Goal: Task Accomplishment & Management: Use online tool/utility

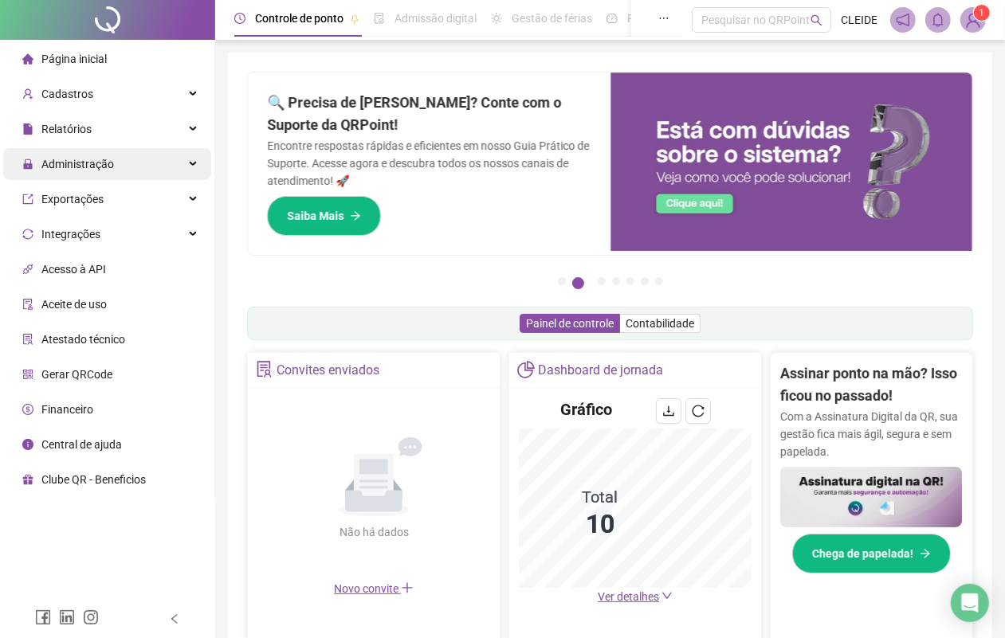
click at [81, 170] on span "Administração" at bounding box center [77, 164] width 73 height 13
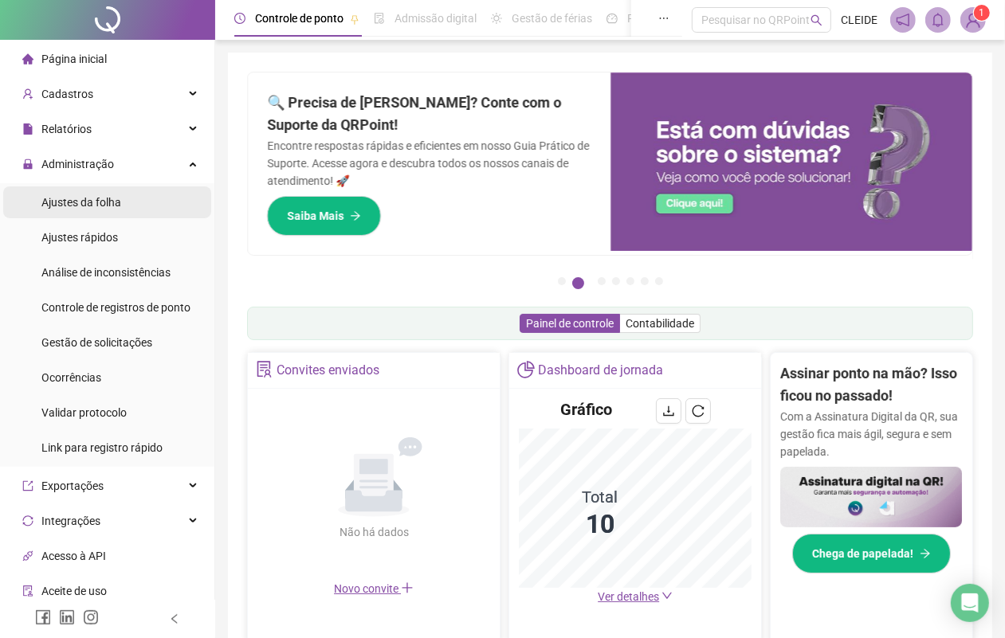
click at [104, 197] on span "Ajustes da folha" at bounding box center [81, 202] width 80 height 13
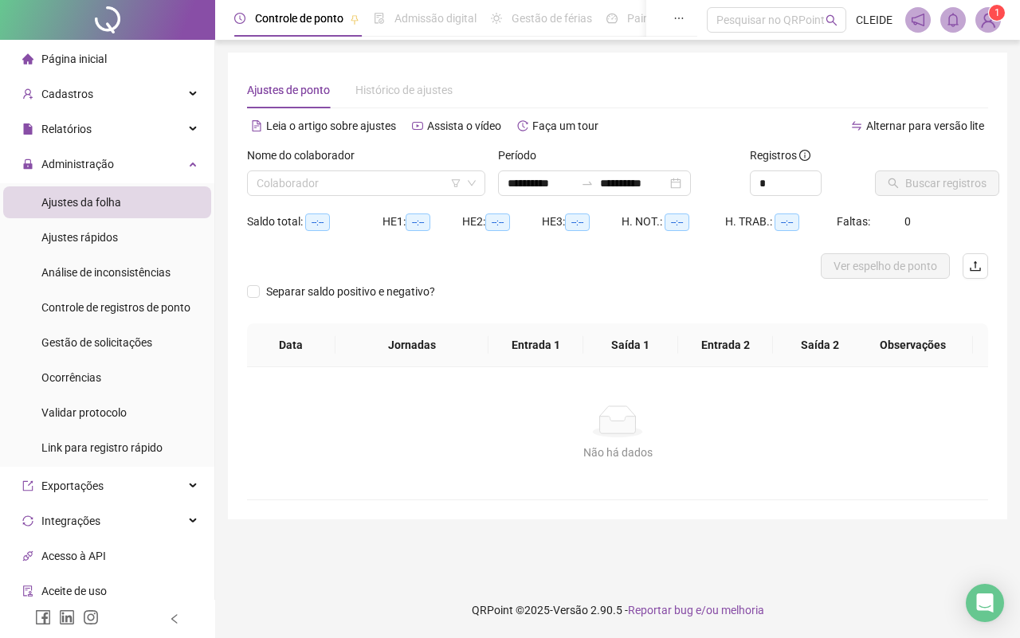
type input "**********"
click at [347, 181] on input "search" at bounding box center [359, 183] width 205 height 24
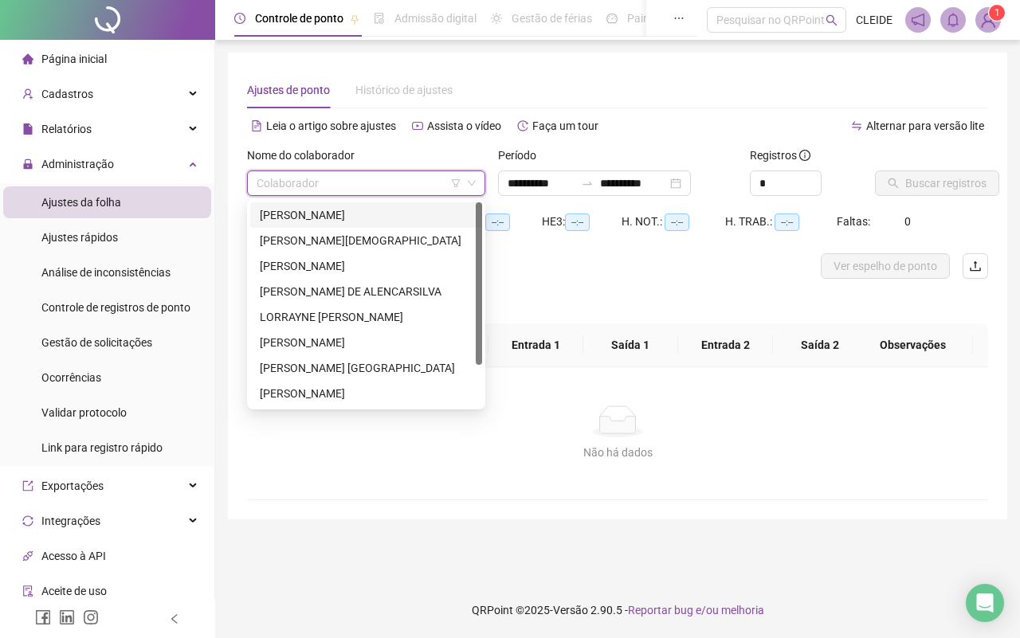
click at [320, 223] on div "[PERSON_NAME]" at bounding box center [366, 215] width 213 height 18
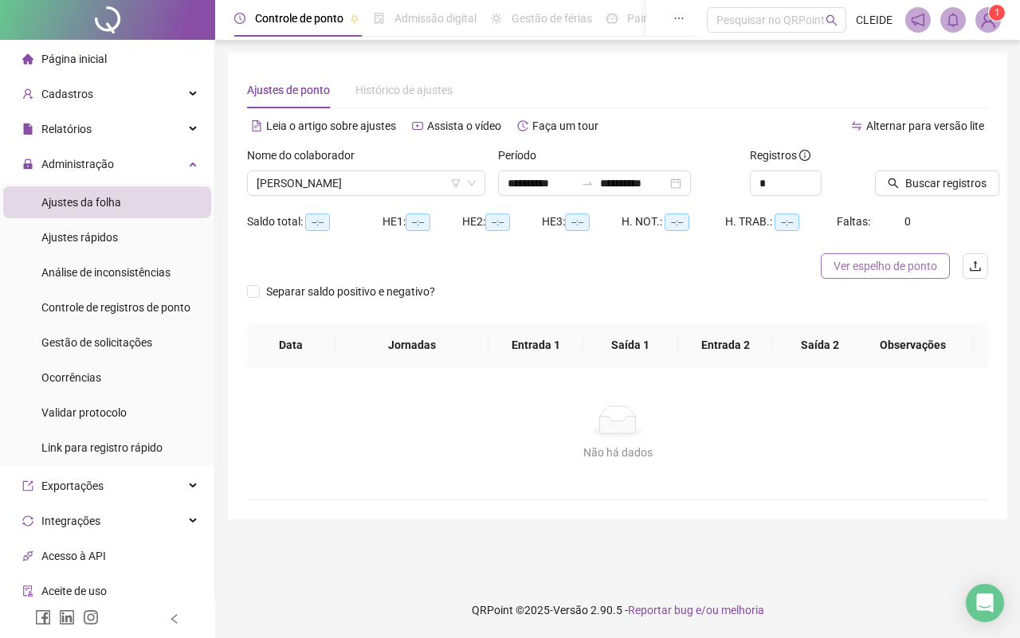
click at [931, 264] on span "Ver espelho de ponto" at bounding box center [886, 266] width 104 height 18
click at [515, 167] on div "Período" at bounding box center [617, 159] width 238 height 24
click at [510, 182] on input "**********" at bounding box center [541, 184] width 67 height 18
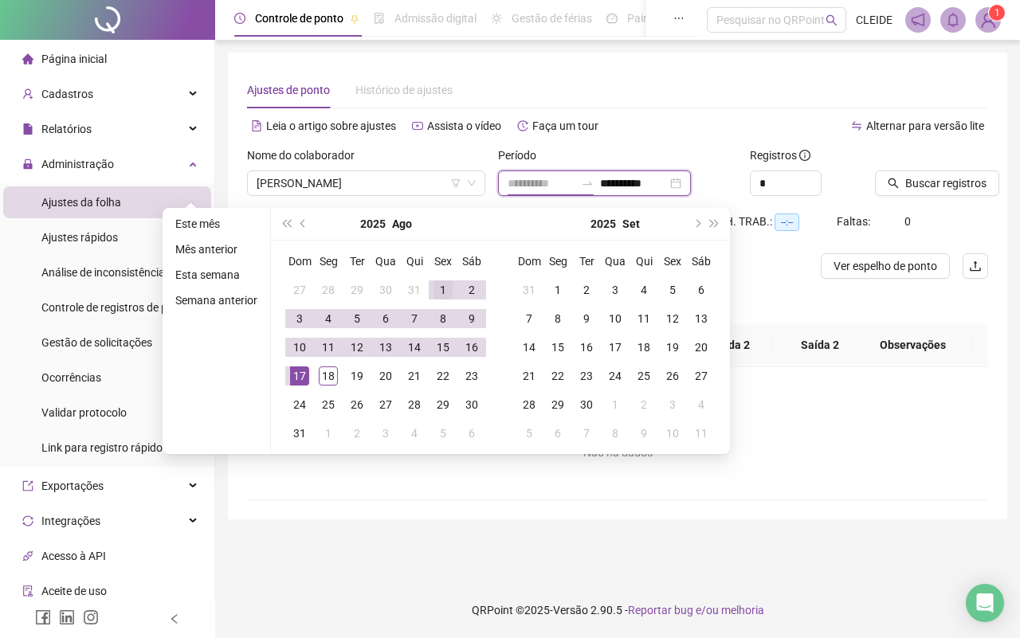
type input "**********"
click at [440, 295] on div "1" at bounding box center [443, 290] width 19 height 19
type input "**********"
click at [465, 344] on div "16" at bounding box center [471, 347] width 19 height 19
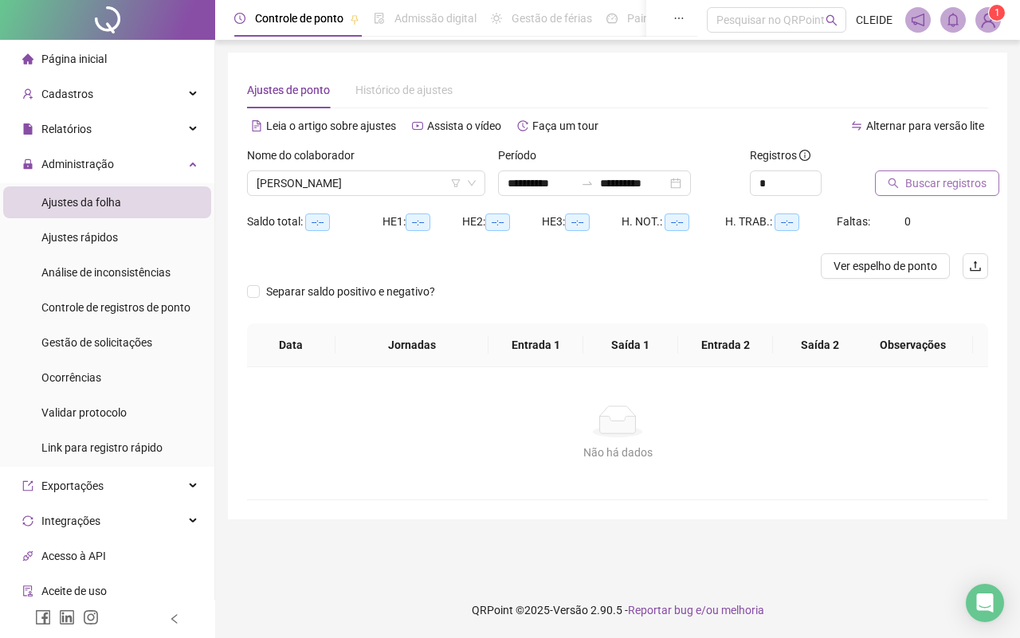
click at [919, 180] on span "Buscar registros" at bounding box center [945, 184] width 81 height 18
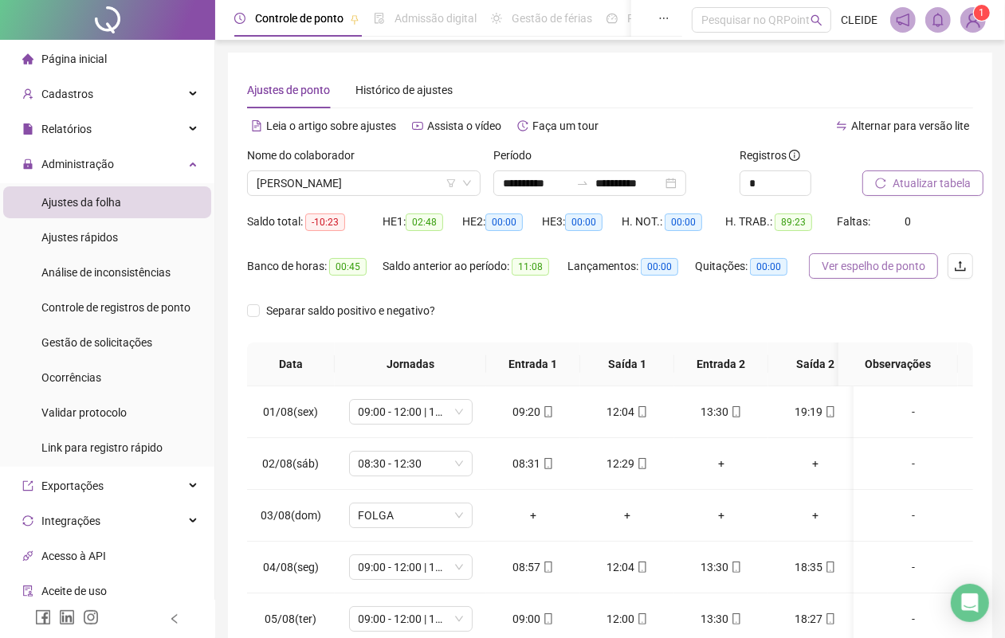
click at [879, 271] on span "Ver espelho de ponto" at bounding box center [874, 266] width 104 height 18
click at [433, 199] on div "Nome do colaborador [PERSON_NAME]" at bounding box center [364, 178] width 246 height 62
click at [432, 182] on span "[PERSON_NAME]" at bounding box center [364, 183] width 214 height 24
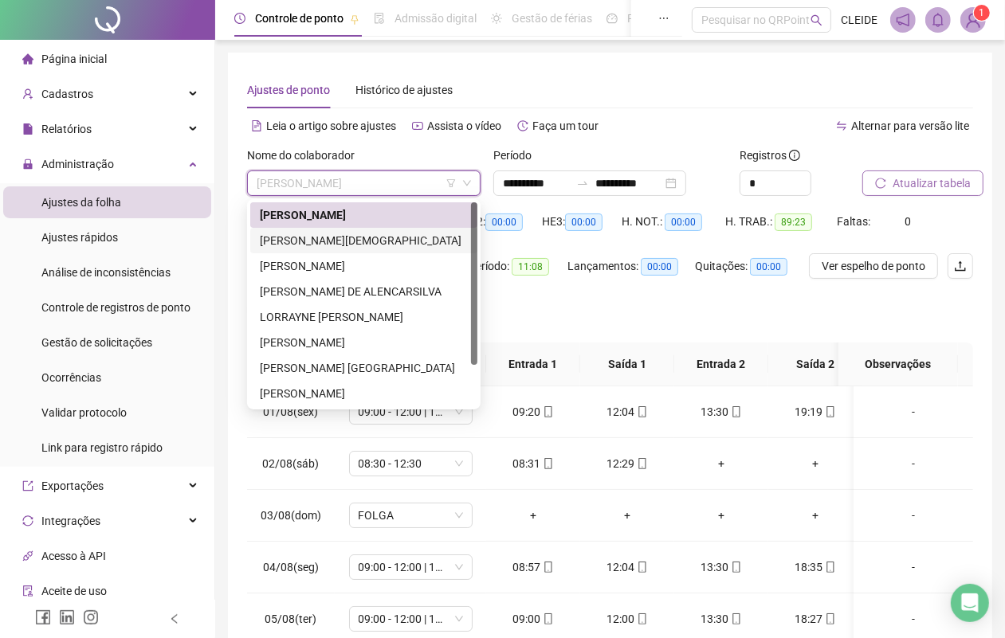
click at [375, 252] on div "[PERSON_NAME][DEMOGRAPHIC_DATA]" at bounding box center [363, 241] width 227 height 26
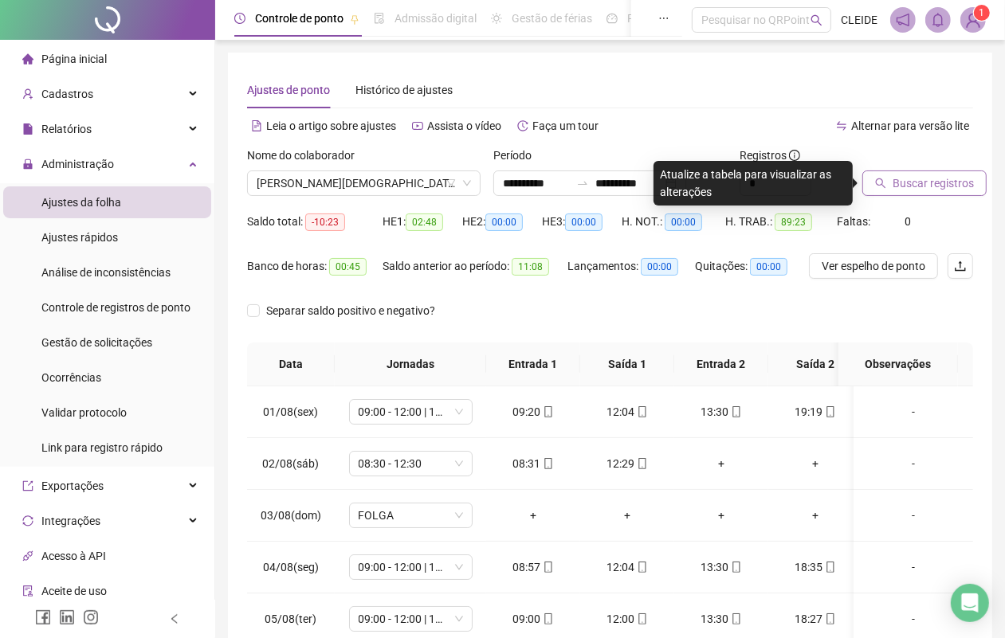
click at [922, 177] on span "Buscar registros" at bounding box center [933, 184] width 81 height 18
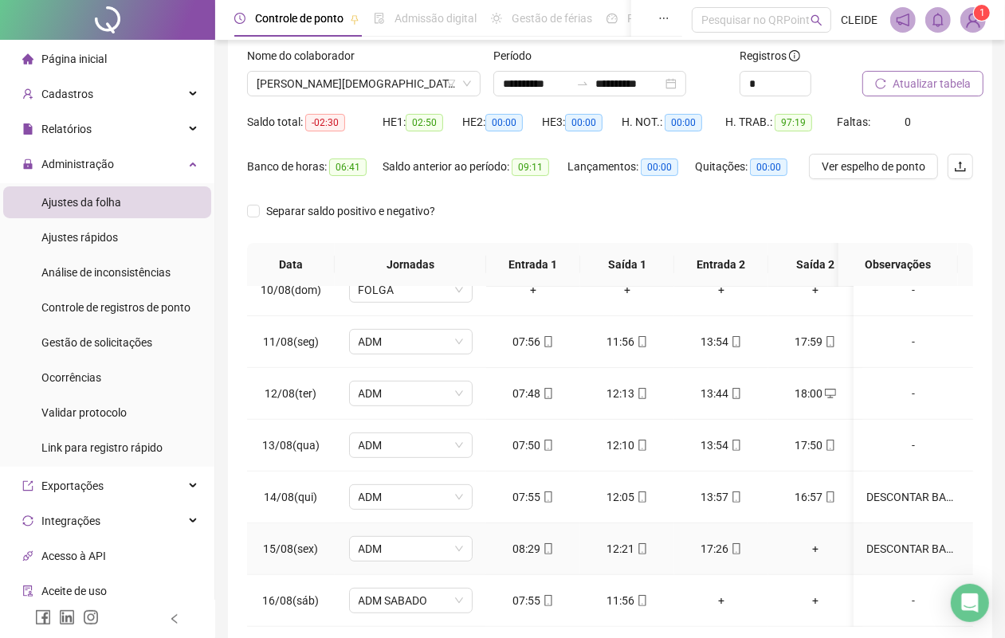
scroll to position [108, 0]
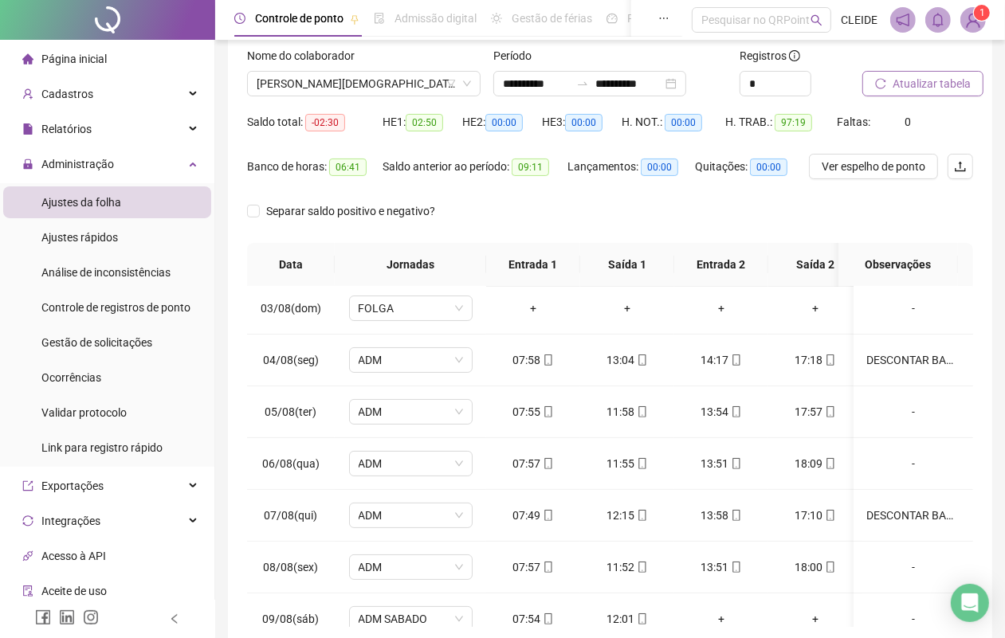
click at [894, 86] on span "Atualizar tabela" at bounding box center [932, 84] width 78 height 18
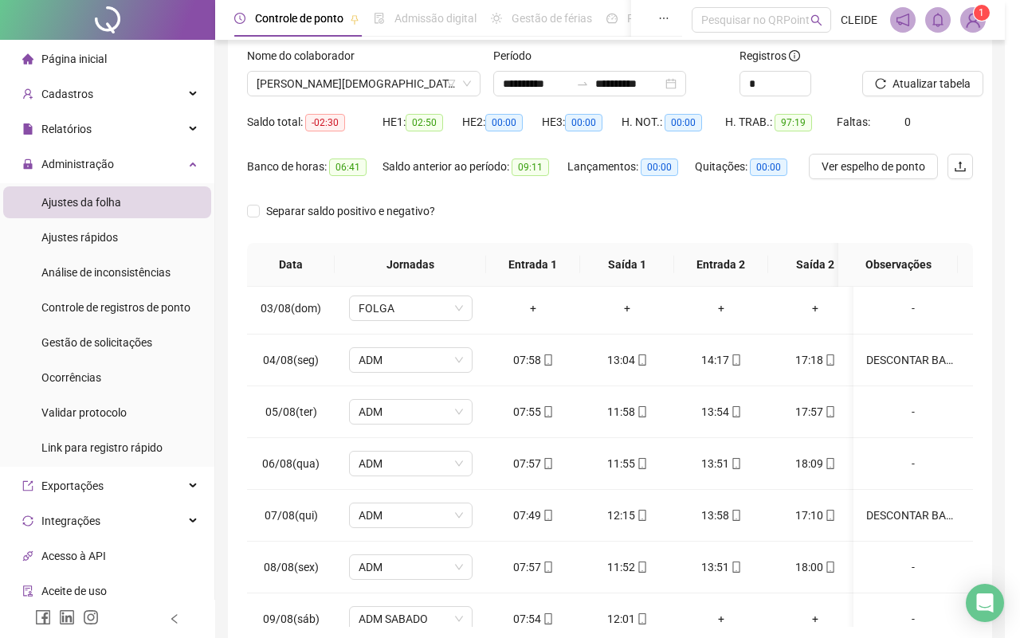
click at [878, 173] on span "Ver espelho de ponto" at bounding box center [874, 167] width 104 height 18
